Goal: Information Seeking & Learning: Learn about a topic

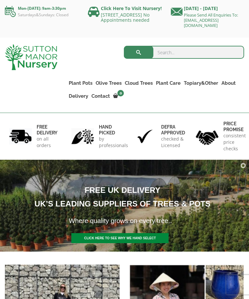
click at [169, 55] on input "search" at bounding box center [184, 52] width 120 height 13
type input "A"
type input "Bay"
click at [138, 52] on button "submit" at bounding box center [138, 52] width 29 height 13
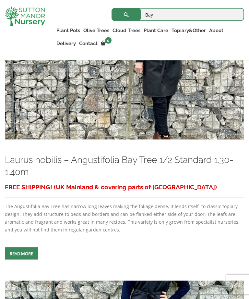
scroll to position [1250, 0]
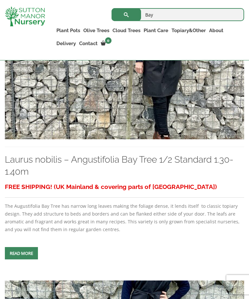
click at [21, 253] on span at bounding box center [21, 253] width 0 height 0
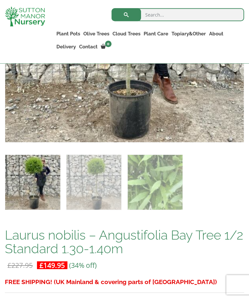
scroll to position [269, 0]
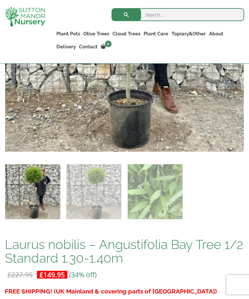
click at [154, 17] on input "search" at bounding box center [178, 14] width 133 height 13
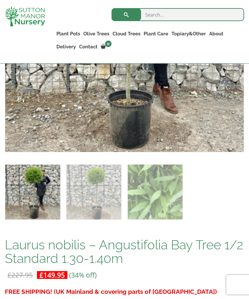
click at [96, 34] on link "Olive Trees" at bounding box center [96, 33] width 29 height 9
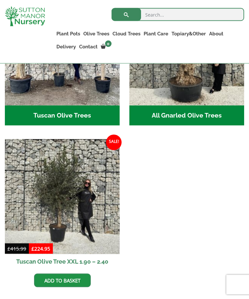
scroll to position [348, 0]
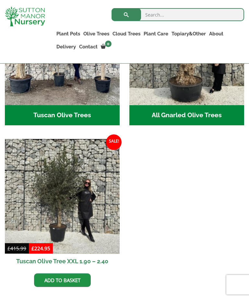
click at [80, 219] on img at bounding box center [62, 196] width 115 height 115
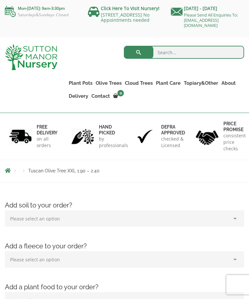
click at [167, 56] on input "search" at bounding box center [184, 52] width 120 height 13
type input "Bay pot"
click at [138, 55] on button "submit" at bounding box center [138, 52] width 29 height 13
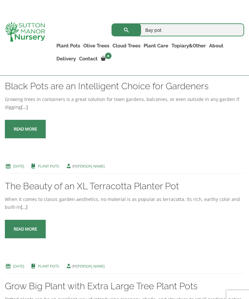
scroll to position [599, 0]
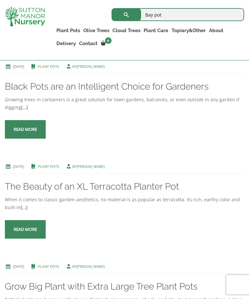
click at [0, 0] on link "The Olive Jar" at bounding box center [0, 0] width 0 height 0
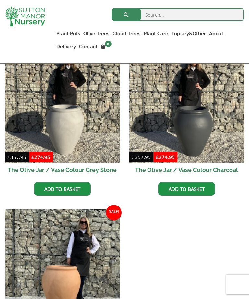
scroll to position [237, 0]
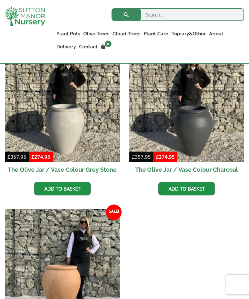
click at [153, 16] on input "search" at bounding box center [178, 14] width 133 height 13
type input "Squarepot"
click at [126, 15] on button "submit" at bounding box center [126, 14] width 29 height 13
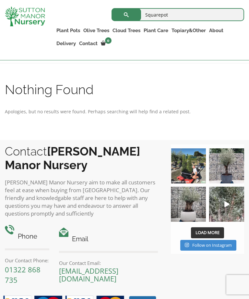
scroll to position [147, 0]
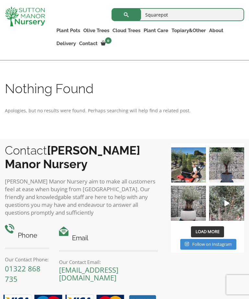
click at [157, 17] on input "Squarepot" at bounding box center [178, 14] width 133 height 13
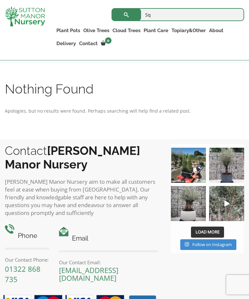
type input "S"
type input "Bay tree pot"
click at [126, 14] on button "submit" at bounding box center [126, 14] width 29 height 13
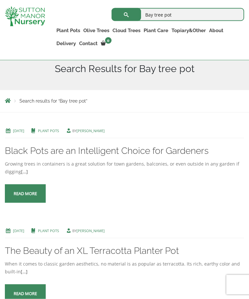
scroll to position [99, 0]
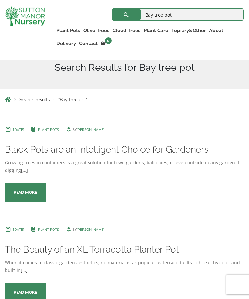
click at [25, 192] on span at bounding box center [25, 192] width 0 height 0
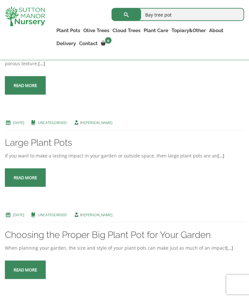
scroll to position [536, 0]
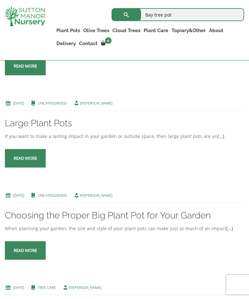
click at [25, 158] on span at bounding box center [25, 158] width 0 height 0
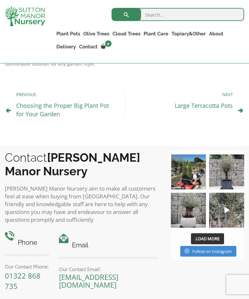
scroll to position [345, 0]
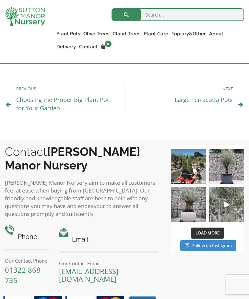
click at [225, 203] on img at bounding box center [226, 204] width 35 height 35
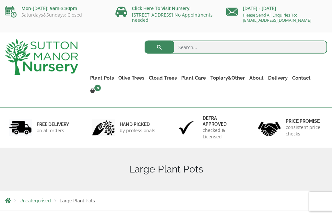
scroll to position [5, 0]
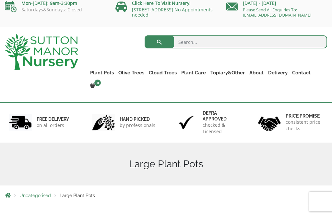
click at [0, 0] on link "Bay Trees (Laurus Nobilis)" at bounding box center [0, 0] width 0 height 0
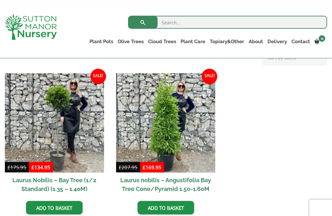
scroll to position [148, 0]
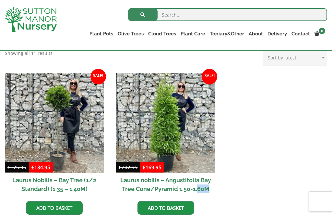
click at [0, 0] on ul "Soil Fleeces Potting Service Care Packages Plant Food" at bounding box center [0, 0] width 0 height 0
click at [0, 0] on link "Potting Service" at bounding box center [0, 0] width 0 height 0
